Goal: Use online tool/utility

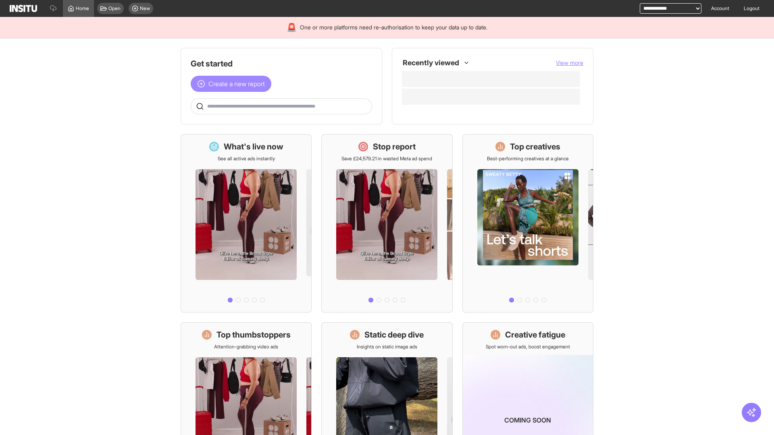
click at [233, 84] on span "Create a new report" at bounding box center [236, 84] width 56 height 10
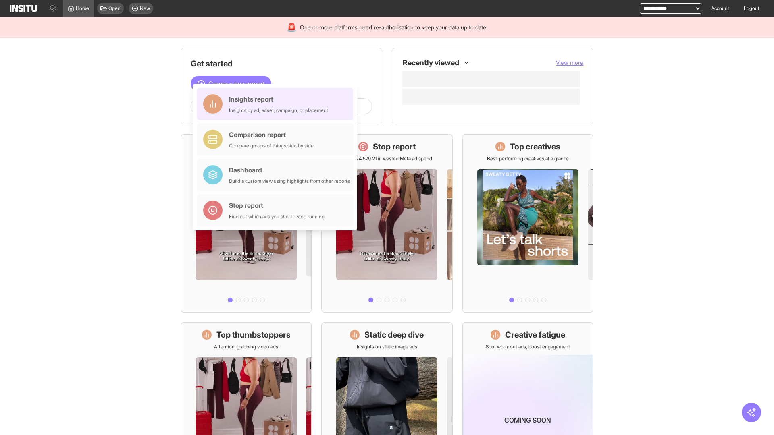
click at [277, 104] on div "Insights report Insights by ad, adset, campaign, or placement" at bounding box center [278, 103] width 99 height 19
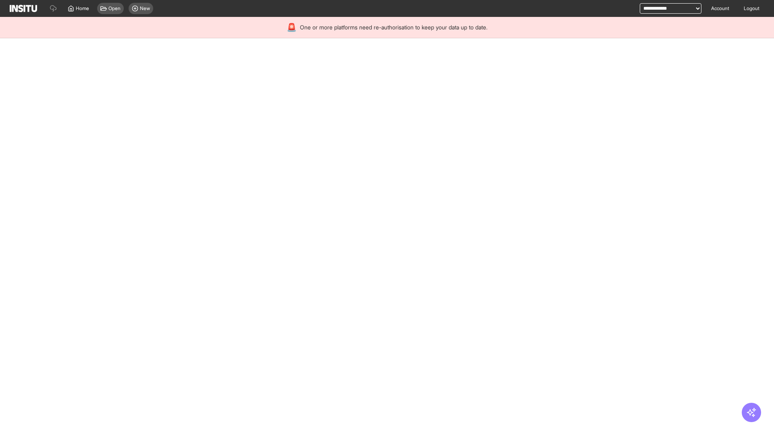
select select "**"
